Goal: Navigation & Orientation: Find specific page/section

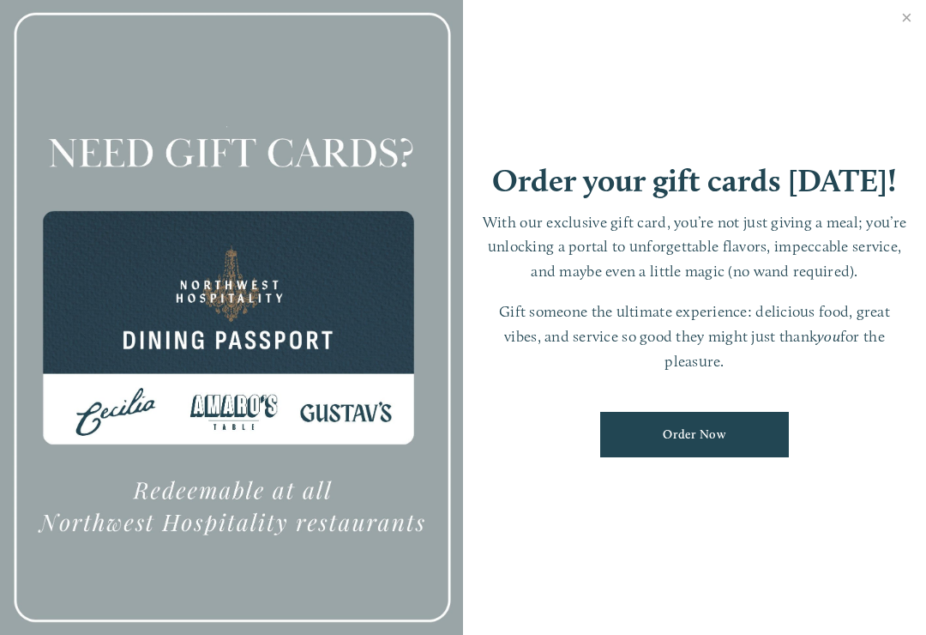
click at [702, 426] on link "Order Now" at bounding box center [694, 434] width 189 height 45
click at [907, 14] on link "Close" at bounding box center [906, 20] width 33 height 48
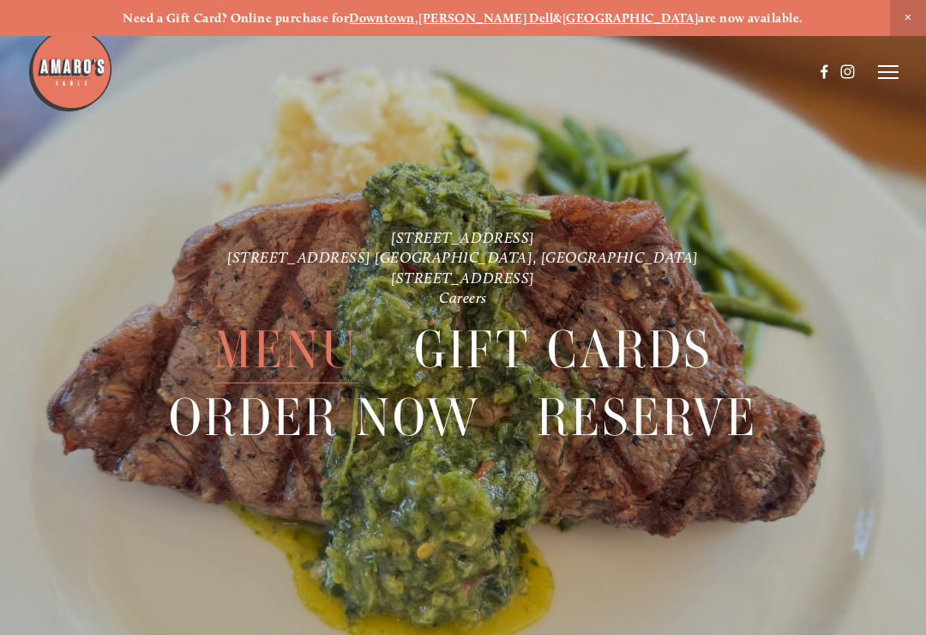
click at [274, 350] on span "Menu" at bounding box center [286, 350] width 145 height 67
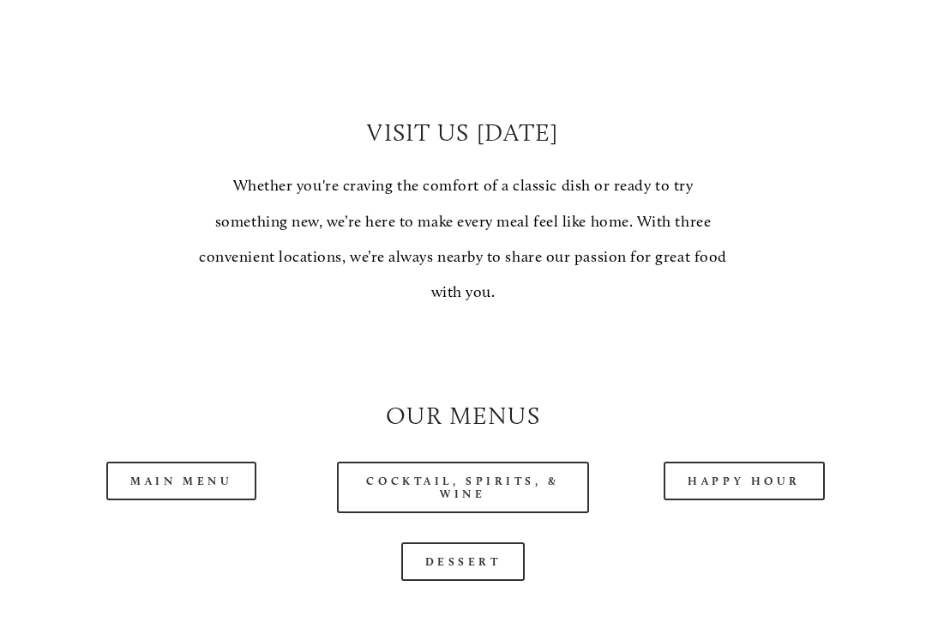
scroll to position [1160, 0]
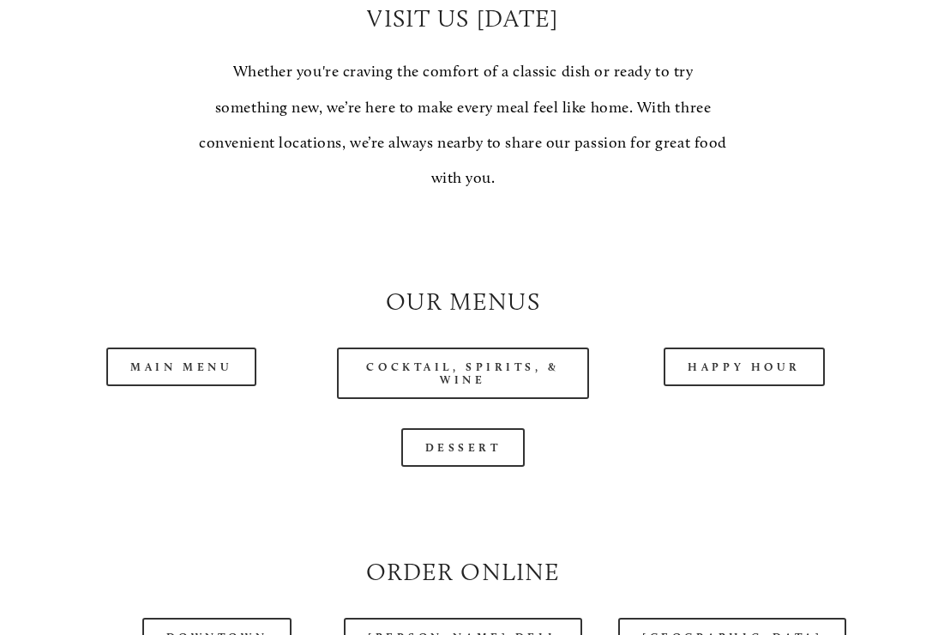
click at [754, 354] on link "Happy Hour" at bounding box center [744, 367] width 161 height 39
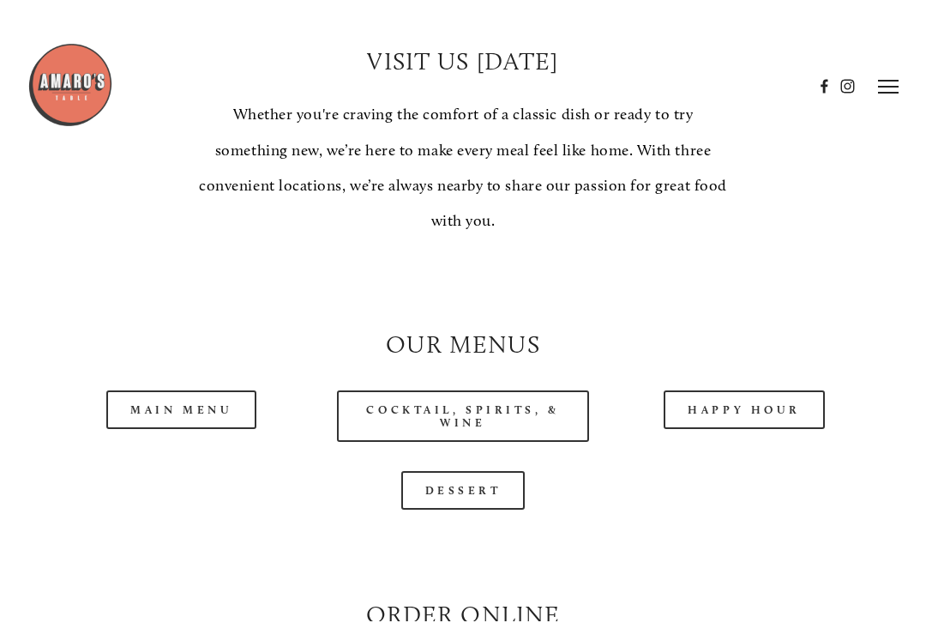
scroll to position [1267, 0]
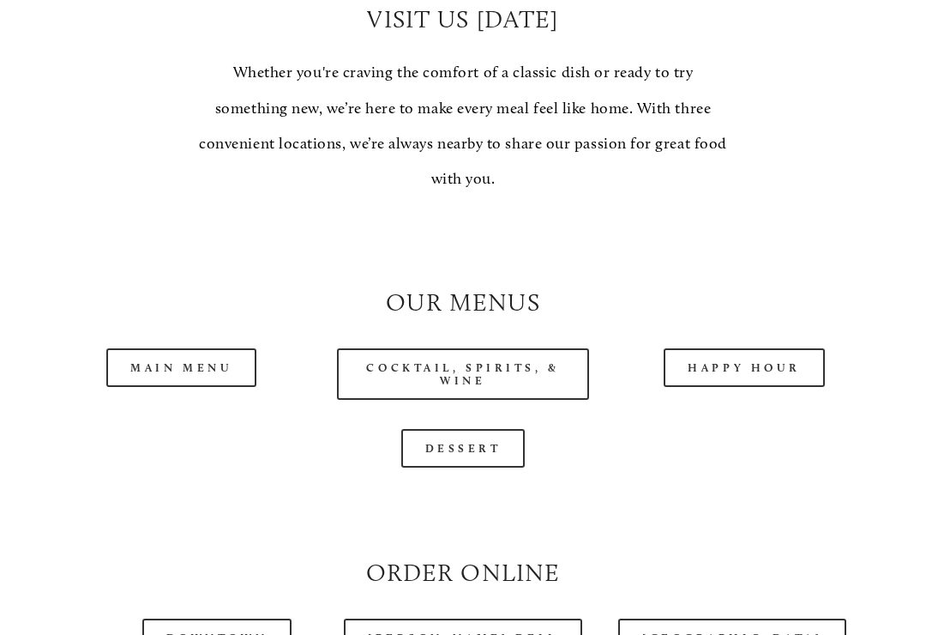
click at [180, 357] on link "Main Menu" at bounding box center [181, 367] width 150 height 39
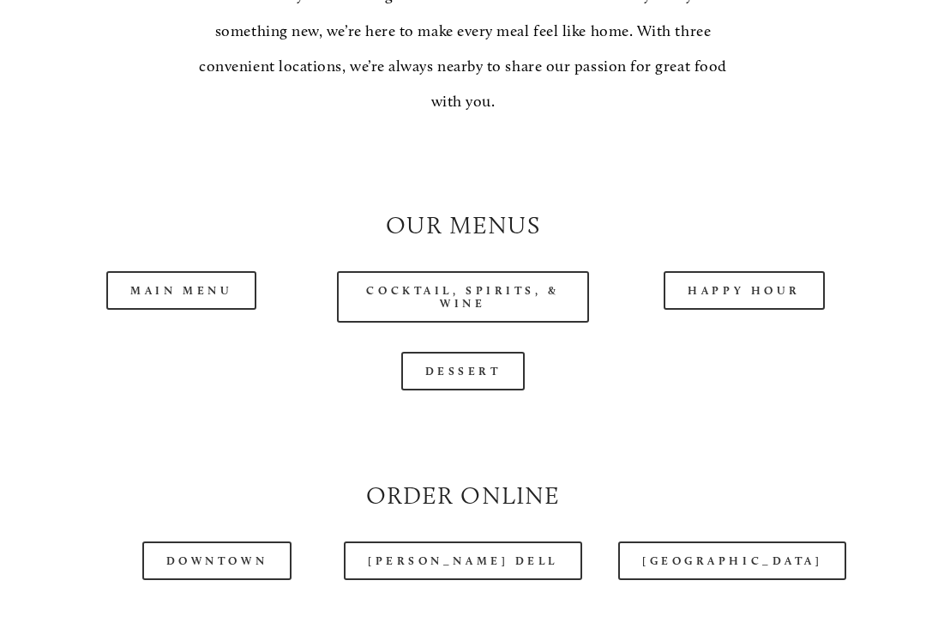
scroll to position [1344, 0]
click at [747, 277] on link "Happy Hour" at bounding box center [744, 290] width 161 height 39
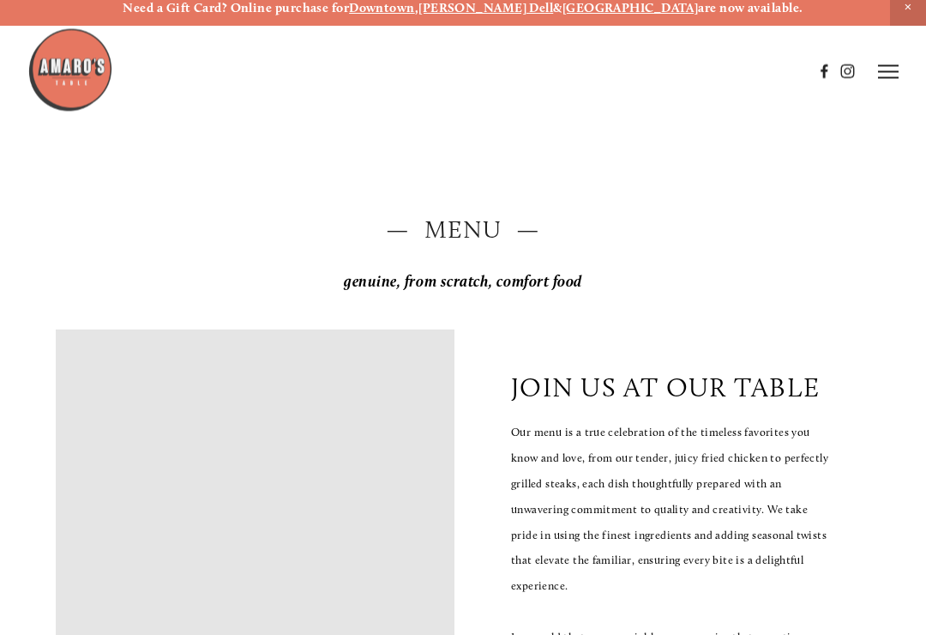
scroll to position [0, 0]
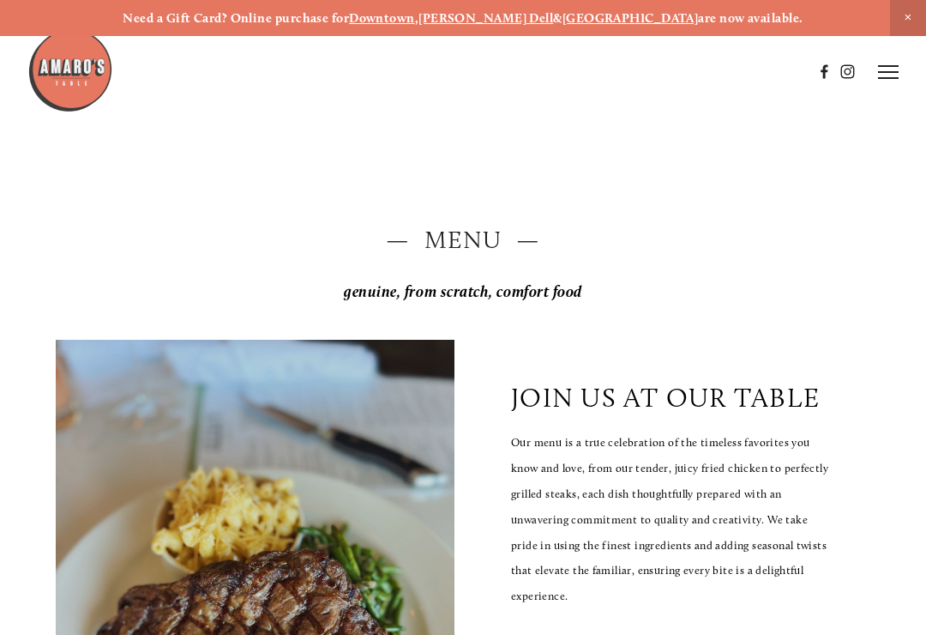
click at [515, 16] on strong "[PERSON_NAME] Dell" at bounding box center [486, 17] width 135 height 15
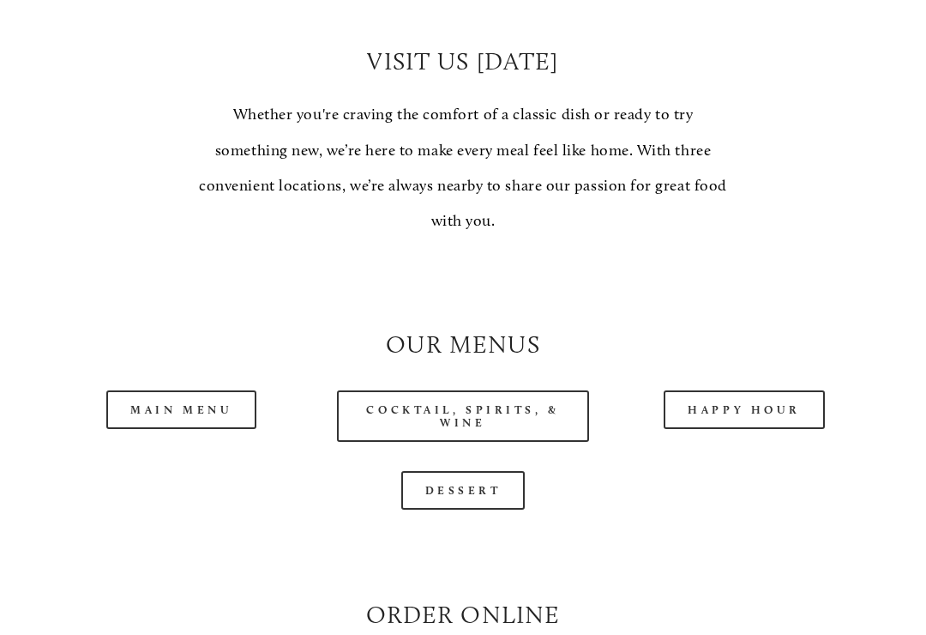
scroll to position [1236, 0]
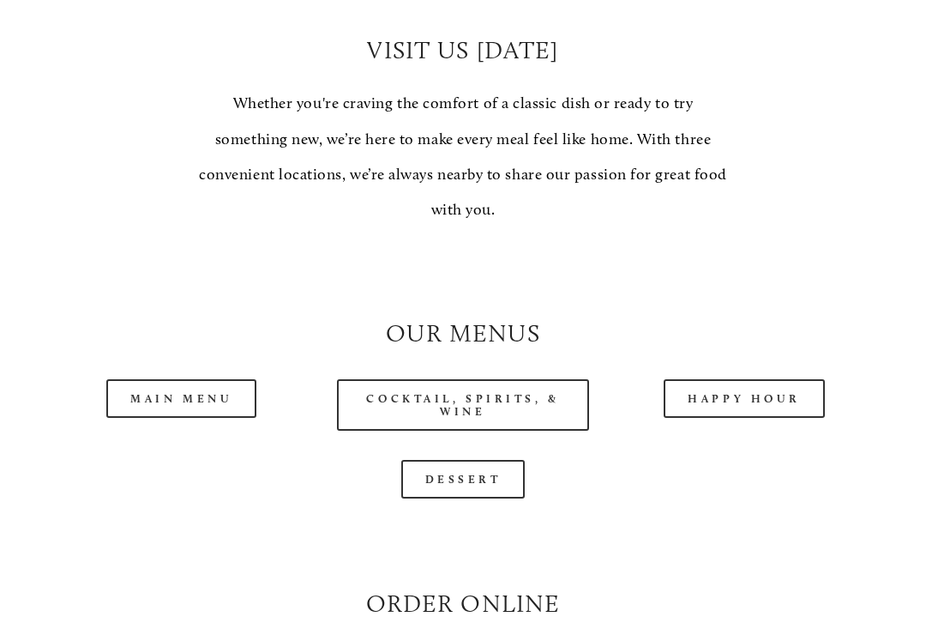
click at [173, 390] on link "Main Menu" at bounding box center [181, 398] width 150 height 39
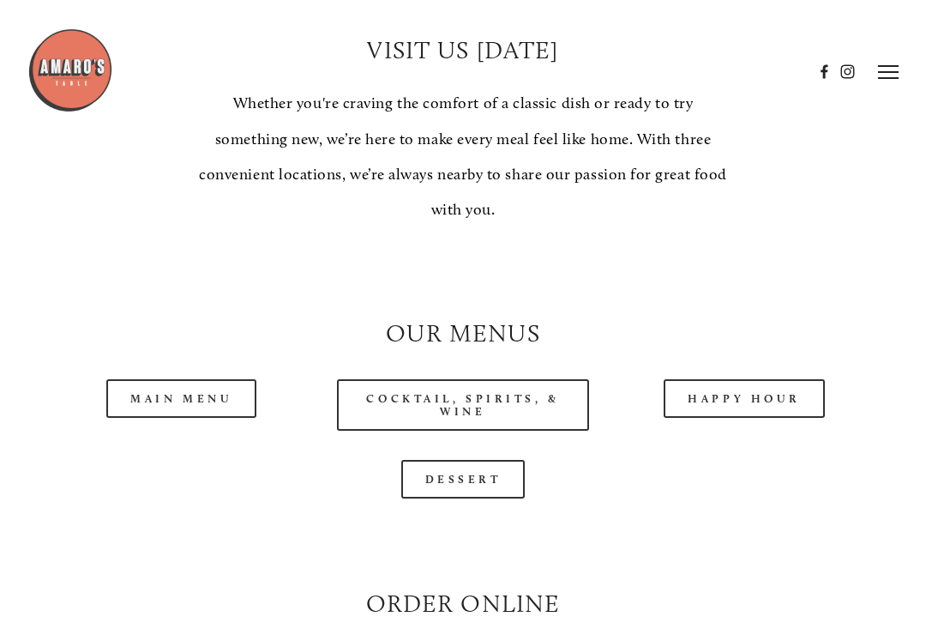
scroll to position [1235, 0]
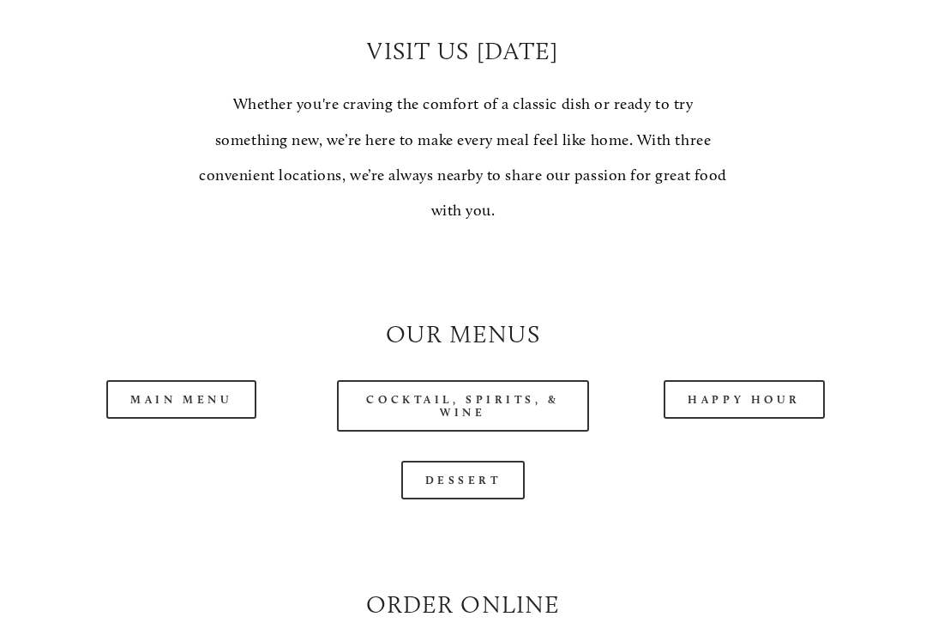
click at [722, 388] on link "Happy Hour" at bounding box center [744, 399] width 161 height 39
click at [182, 383] on link "Main Menu" at bounding box center [181, 399] width 150 height 39
